Goal: Task Accomplishment & Management: Complete application form

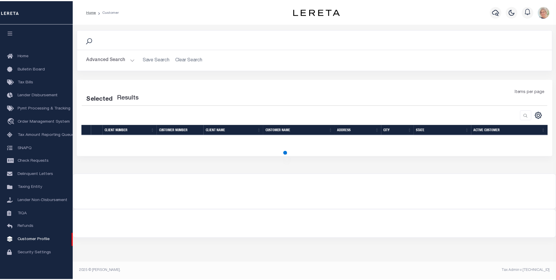
scroll to position [6, 0]
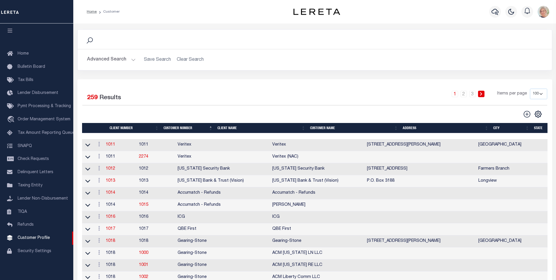
click at [218, 130] on th "Client Name" at bounding box center [261, 128] width 93 height 10
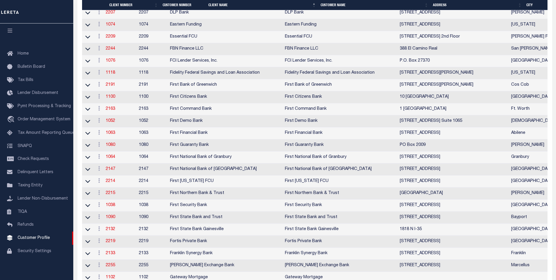
scroll to position [791, 0]
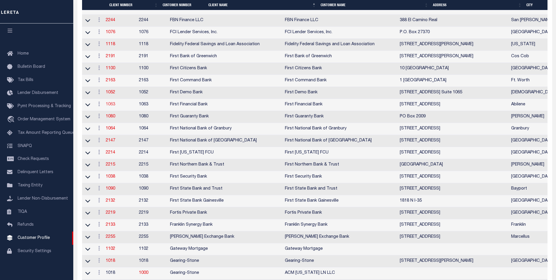
click at [111, 106] on link "1063" at bounding box center [110, 104] width 9 height 4
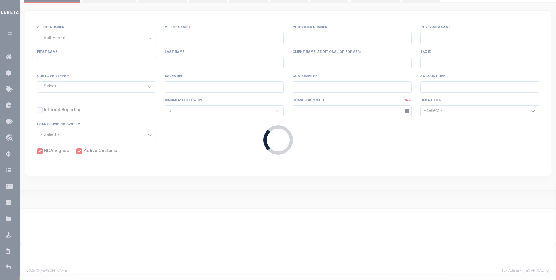
select select
type input "First Financial Bank"
type input "1063"
type input "First Financial Bank"
type input "[PERSON_NAME]"
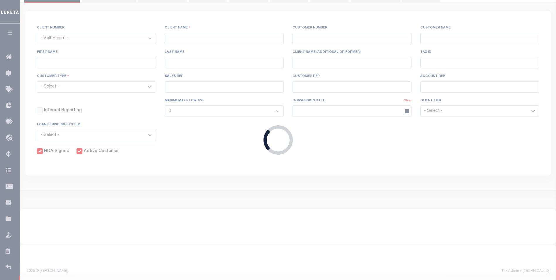
type input "[PERSON_NAME]"
select select "Mixed Portfolio"
type input "[PERSON_NAME]"
select select "JHS"
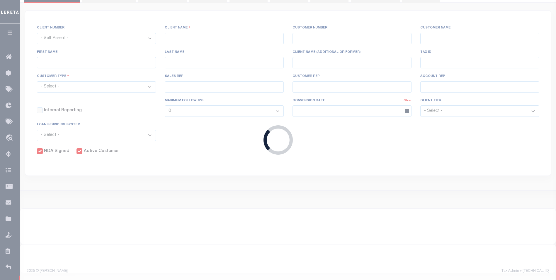
checkbox input "true"
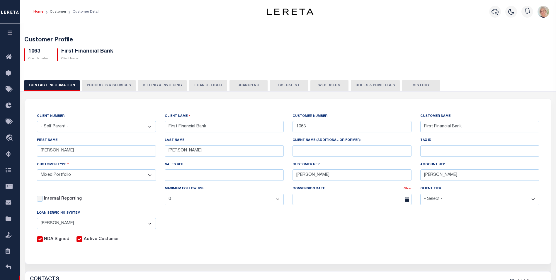
click at [111, 85] on button "PRODUCTS & SERVICES" at bounding box center [109, 85] width 54 height 11
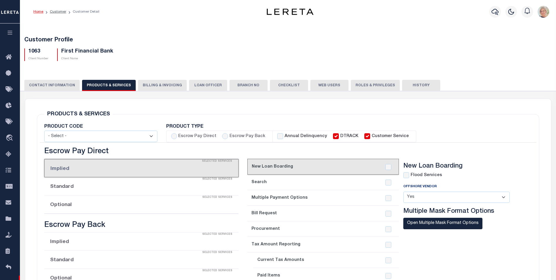
select select "STX"
radio input "true"
checkbox input "true"
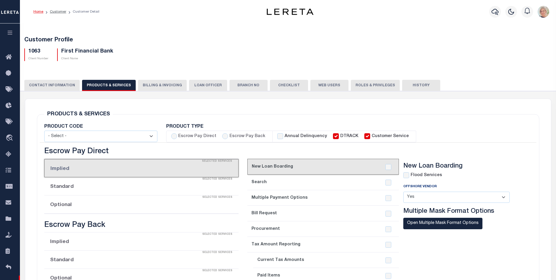
checkbox input "true"
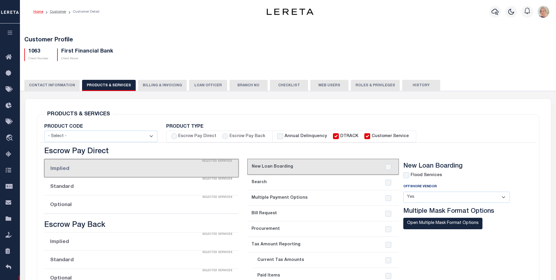
checkbox input "true"
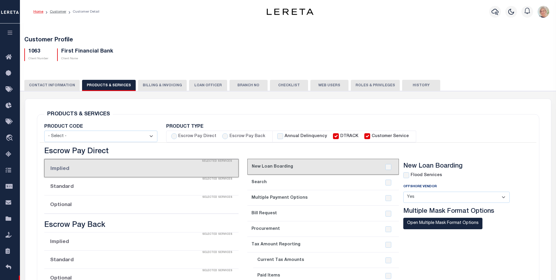
checkbox input "true"
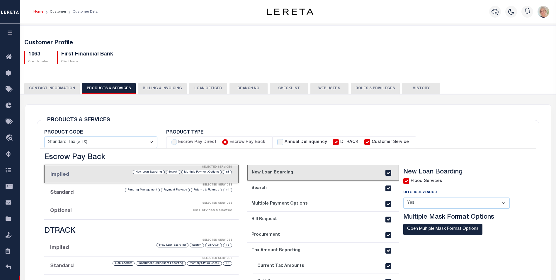
click at [155, 87] on button "Billing & Invoicing" at bounding box center [162, 88] width 49 height 11
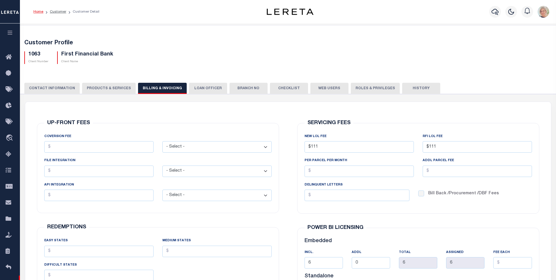
click at [103, 87] on button "PRODUCTS & SERVICES" at bounding box center [109, 88] width 54 height 11
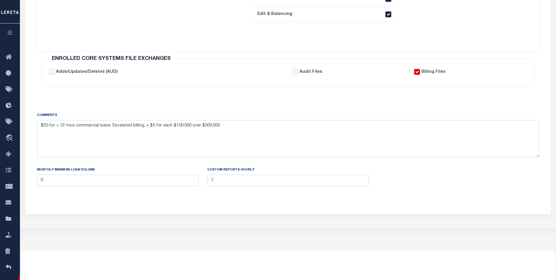
select select "STX"
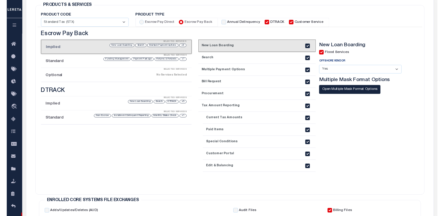
scroll to position [117, 0]
